Goal: Information Seeking & Learning: Learn about a topic

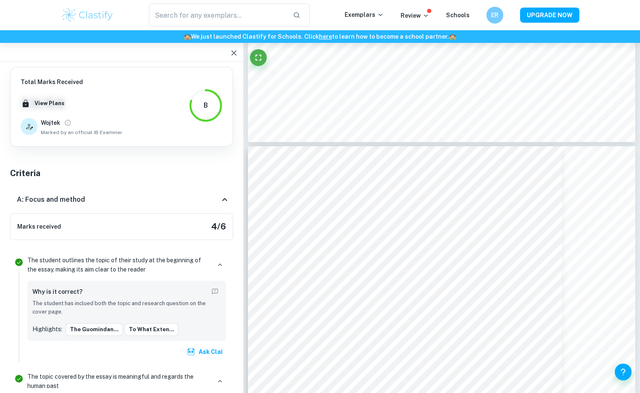
scroll to position [6127, 0]
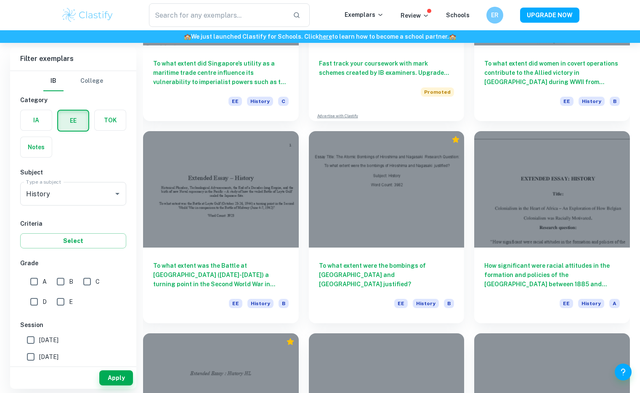
scroll to position [1598, 0]
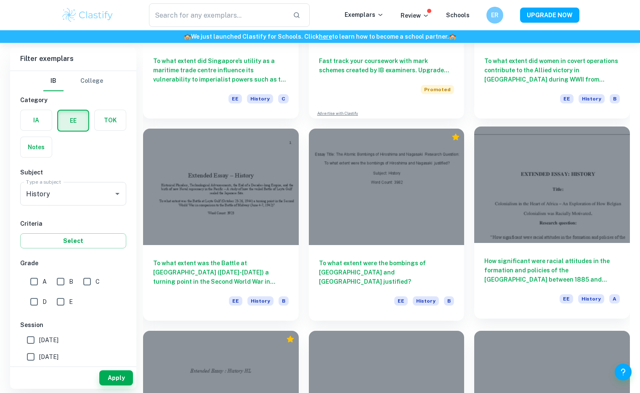
click at [505, 211] on div at bounding box center [552, 185] width 156 height 117
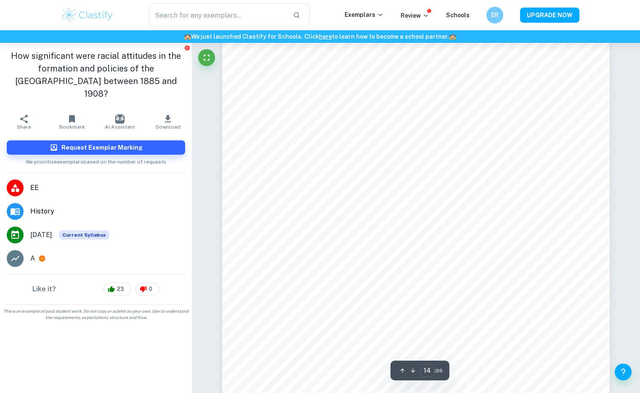
scroll to position [7154, 0]
type input "23"
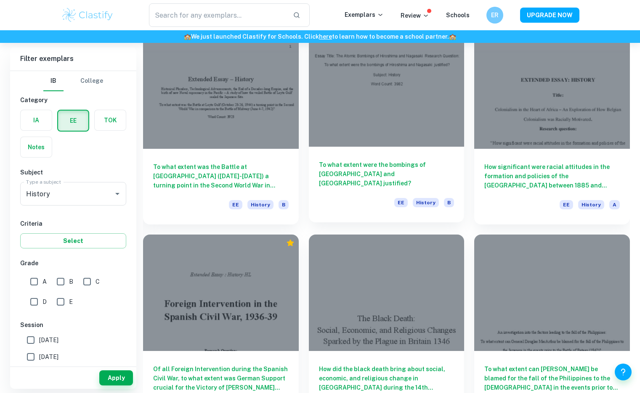
scroll to position [1705, 0]
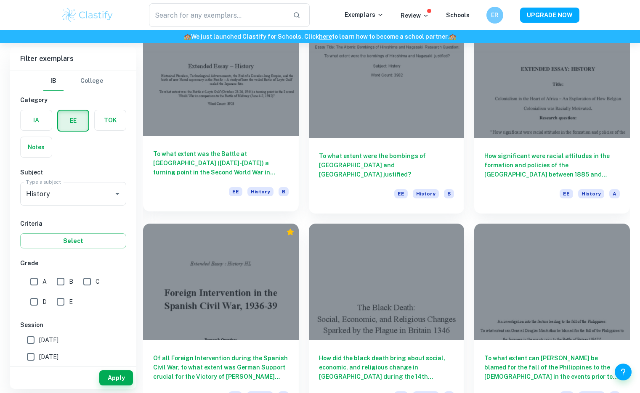
click at [252, 165] on h6 "To what extent was the Battle at [GEOGRAPHIC_DATA] ([DATE]-[DATE]) a turning po…" at bounding box center [220, 163] width 135 height 28
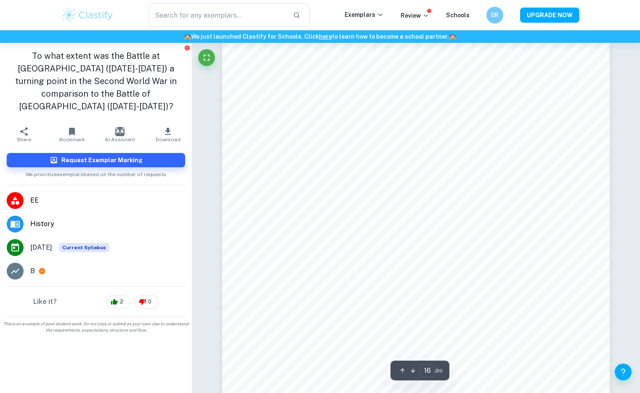
scroll to position [7635, 0]
type input "16"
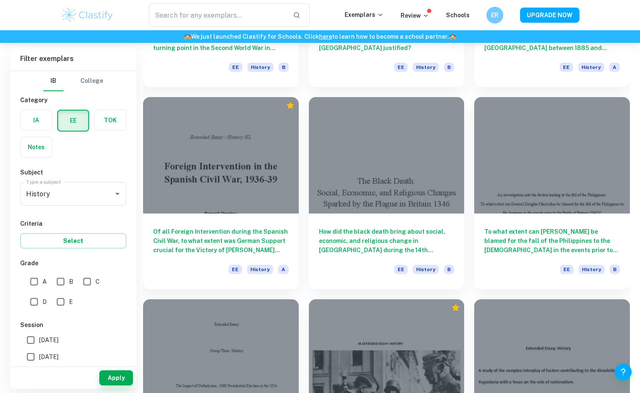
scroll to position [1833, 0]
